Goal: Transaction & Acquisition: Register for event/course

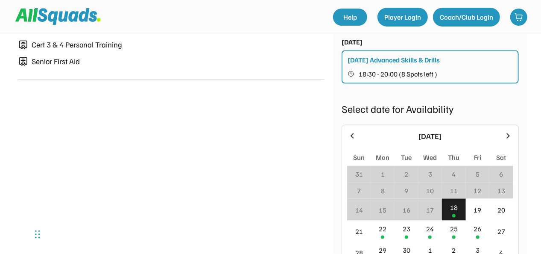
scroll to position [566, 0]
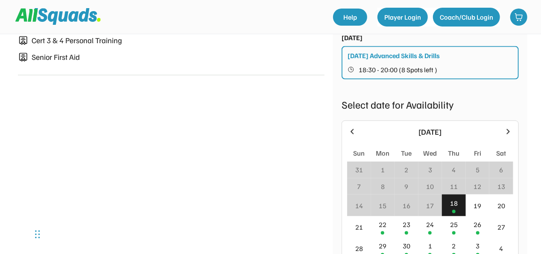
click at [458, 203] on div "18" at bounding box center [454, 203] width 8 height 10
click at [457, 225] on div "25" at bounding box center [454, 224] width 8 height 10
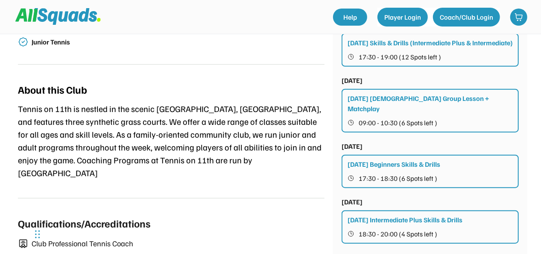
scroll to position [349, 0]
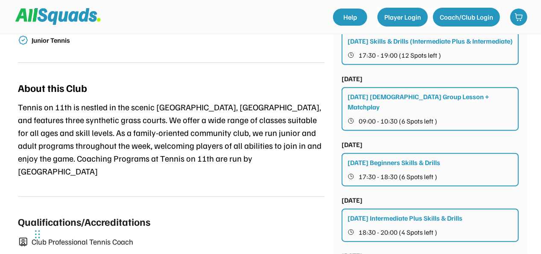
drag, startPoint x: 541, startPoint y: 96, endPoint x: 542, endPoint y: 110, distance: 13.7
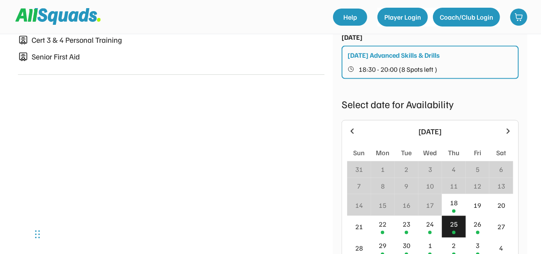
scroll to position [596, 0]
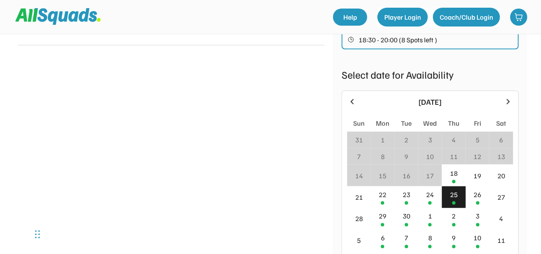
click at [458, 194] on div "25" at bounding box center [454, 194] width 8 height 10
click at [456, 167] on div "18" at bounding box center [454, 175] width 24 height 22
click at [454, 194] on div "25" at bounding box center [454, 194] width 8 height 10
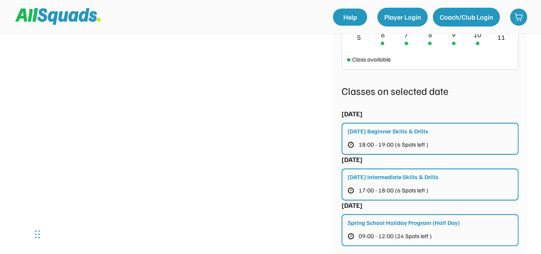
scroll to position [798, 0]
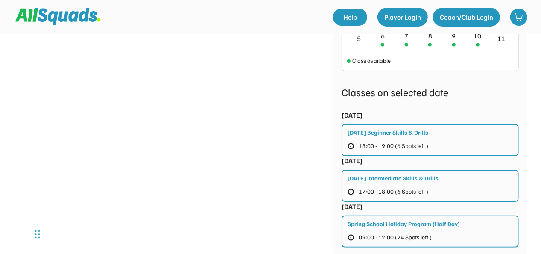
click at [402, 134] on div "[DATE] Beginner Skills & Drills" at bounding box center [388, 132] width 81 height 9
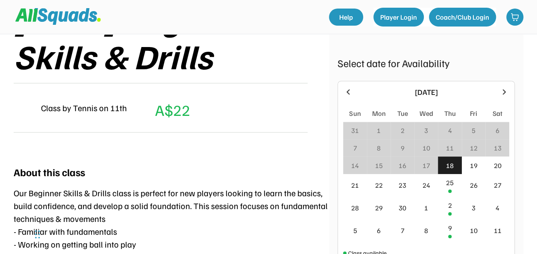
scroll to position [177, 0]
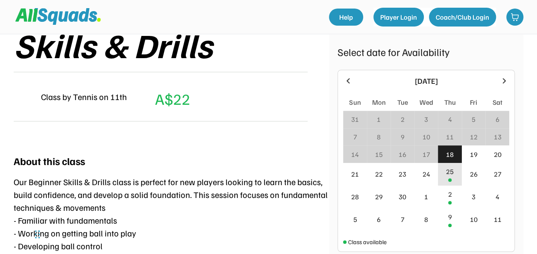
click at [449, 174] on div "25" at bounding box center [450, 171] width 8 height 10
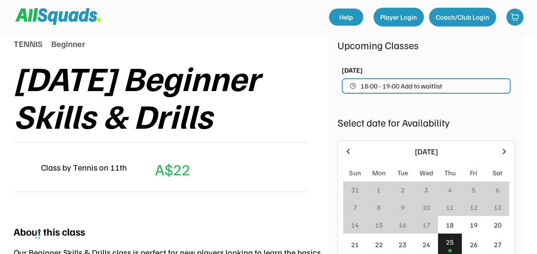
scroll to position [102, 0]
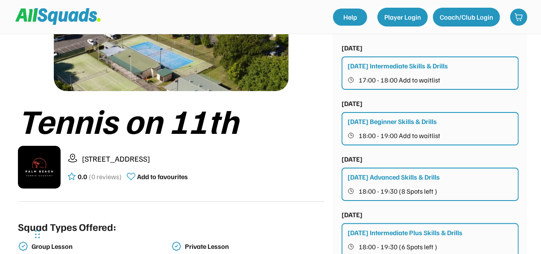
scroll to position [195, 0]
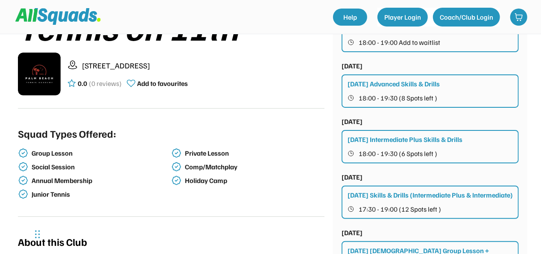
drag, startPoint x: 542, startPoint y: 79, endPoint x: 545, endPoint y: 106, distance: 26.2
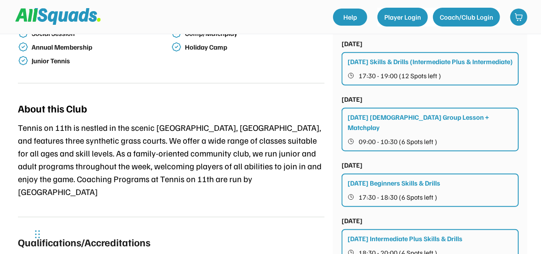
click at [526, 159] on div "Upcoming Classes Group Lesson School Term Holiday Camp Membership Packs Private…" at bounding box center [430, 212] width 194 height 951
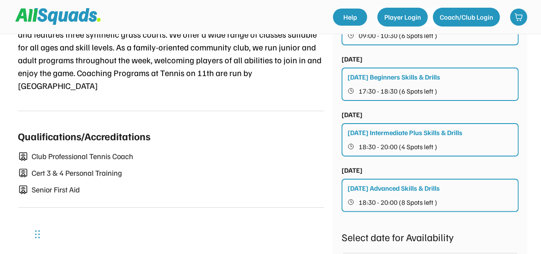
scroll to position [437, 0]
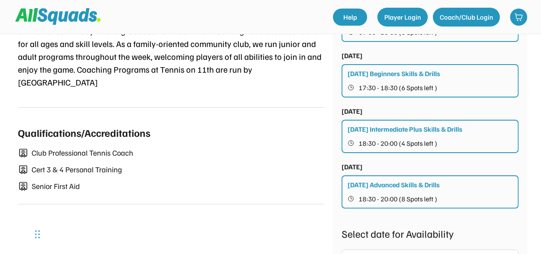
click at [423, 75] on div "Wednesday Beginners Skills & Drills" at bounding box center [394, 73] width 93 height 10
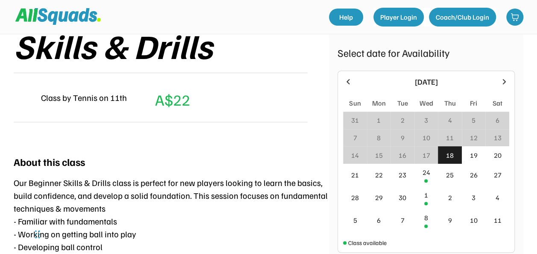
scroll to position [177, 0]
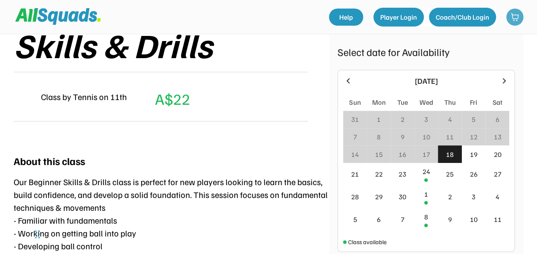
click at [516, 18] on img at bounding box center [515, 17] width 9 height 9
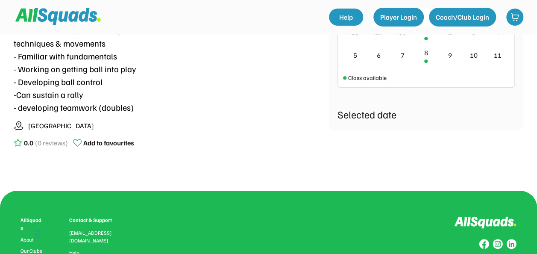
scroll to position [344, 0]
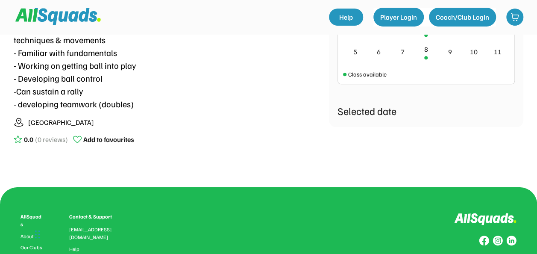
click at [404, 109] on div "Selected date" at bounding box center [425, 110] width 177 height 15
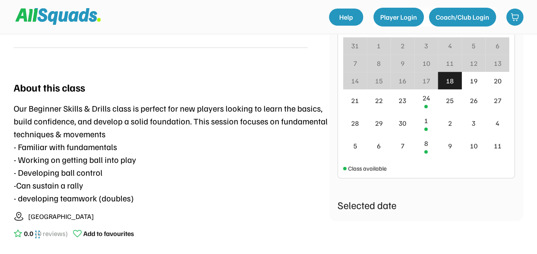
scroll to position [246, 0]
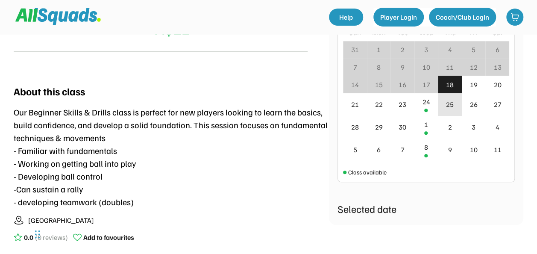
click at [456, 104] on div "25" at bounding box center [450, 104] width 24 height 23
click at [453, 104] on div "25" at bounding box center [450, 104] width 8 height 10
click at [446, 104] on div "25" at bounding box center [450, 104] width 24 height 23
drag, startPoint x: 537, startPoint y: 106, endPoint x: 536, endPoint y: 91, distance: 15.0
click at [536, 91] on div "Tennis on 11th Tennis 0.0 (0 reviews) Add to favourites TENNIS Beginner Wednesd…" at bounding box center [268, 30] width 537 height 502
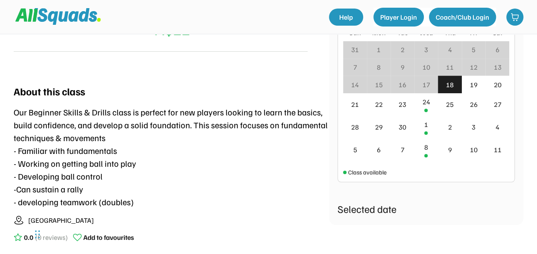
drag, startPoint x: 536, startPoint y: 91, endPoint x: 524, endPoint y: 123, distance: 34.2
click at [526, 125] on div "Tennis on 11th Tennis 0.0 (0 reviews) Add to favourites TENNIS Beginner Wednesd…" at bounding box center [268, 30] width 537 height 502
click at [425, 105] on div "24" at bounding box center [426, 102] width 8 height 10
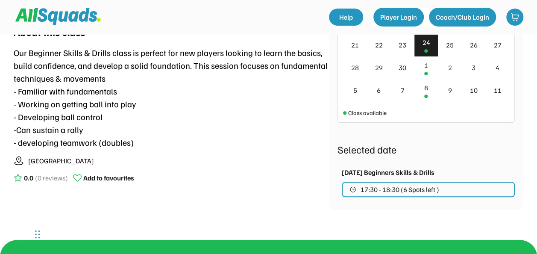
scroll to position [318, 0]
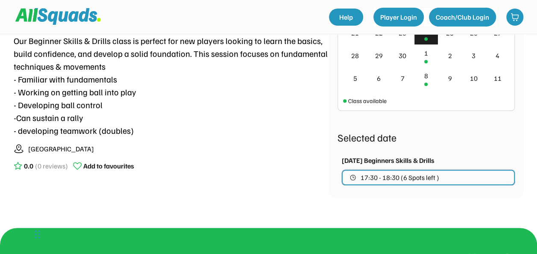
click at [411, 180] on span "17:30 - 18:30 (6 Spots left )" at bounding box center [400, 177] width 79 height 7
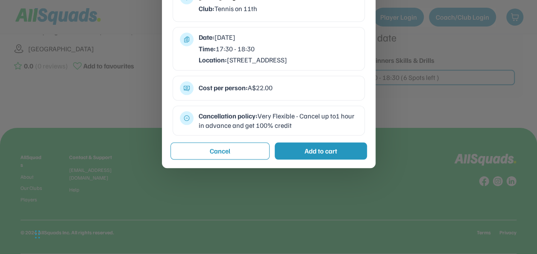
scroll to position [417, 0]
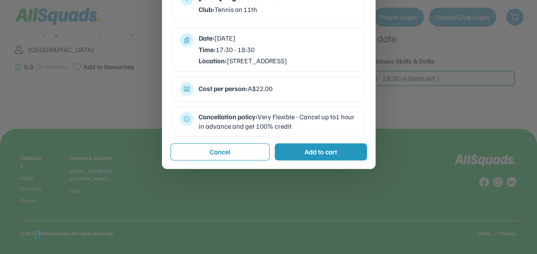
click at [338, 158] on div "Add to cart" at bounding box center [321, 151] width 92 height 17
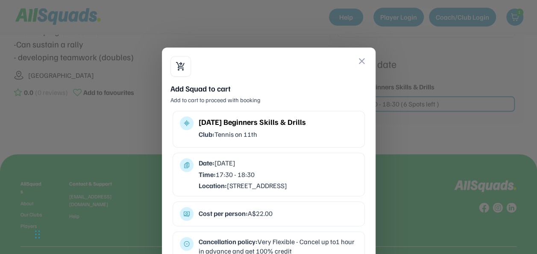
scroll to position [390, 0]
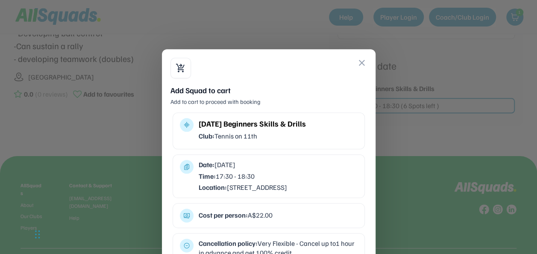
click at [363, 63] on button "close" at bounding box center [362, 63] width 10 height 10
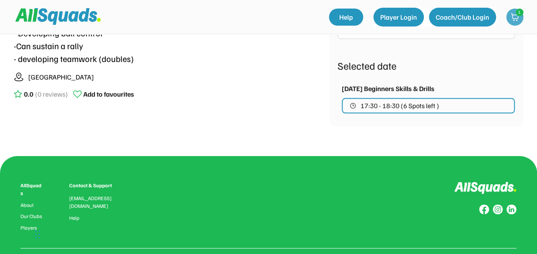
click at [514, 20] on img at bounding box center [515, 17] width 9 height 9
click at [513, 17] on img at bounding box center [515, 17] width 9 height 9
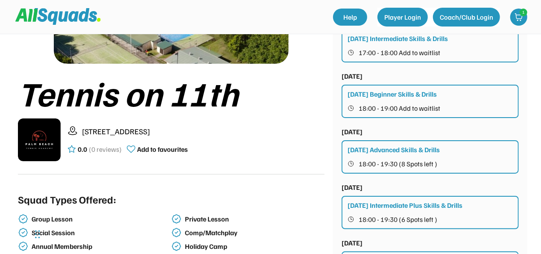
scroll to position [131, 0]
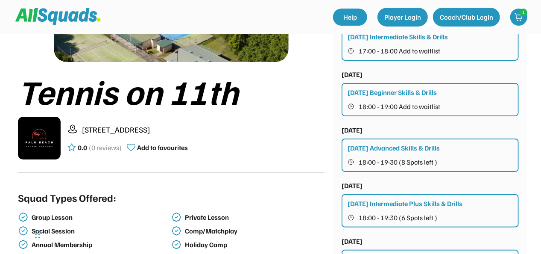
drag, startPoint x: 541, startPoint y: 67, endPoint x: 543, endPoint y: 94, distance: 27.0
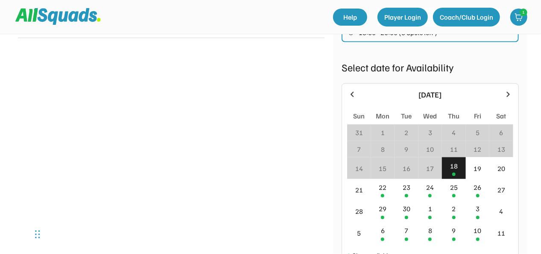
scroll to position [610, 0]
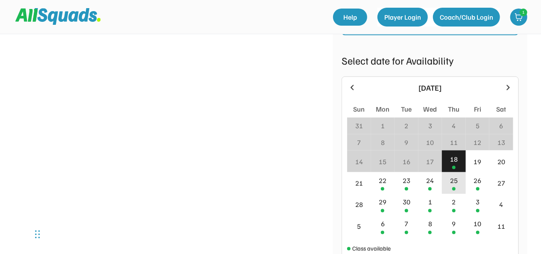
click at [457, 184] on div "25" at bounding box center [454, 180] width 8 height 10
click at [454, 185] on div "25" at bounding box center [454, 180] width 8 height 10
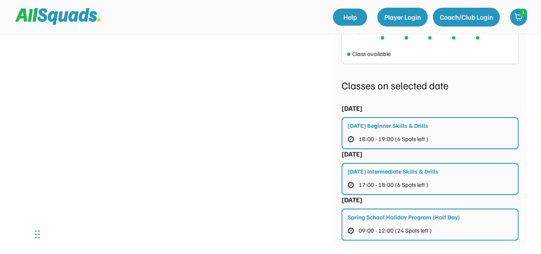
scroll to position [806, 0]
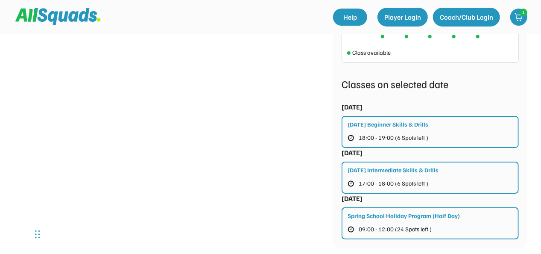
click at [402, 126] on div "[DATE] Beginner Skills & Drills" at bounding box center [388, 124] width 81 height 9
